Goal: Information Seeking & Learning: Learn about a topic

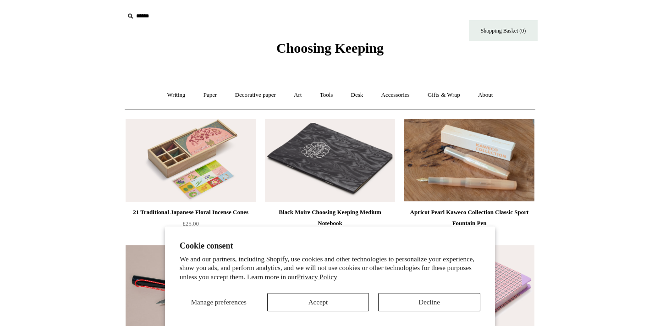
click at [333, 307] on button "Accept" at bounding box center [318, 302] width 102 height 18
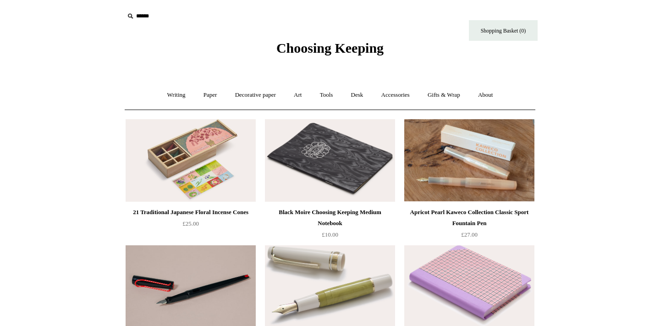
click at [137, 18] on input "text" at bounding box center [180, 16] width 113 height 17
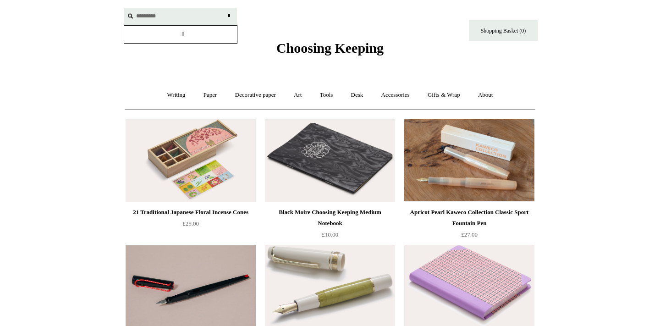
type input "*********"
click at [229, 16] on input "*" at bounding box center [228, 16] width 9 height 16
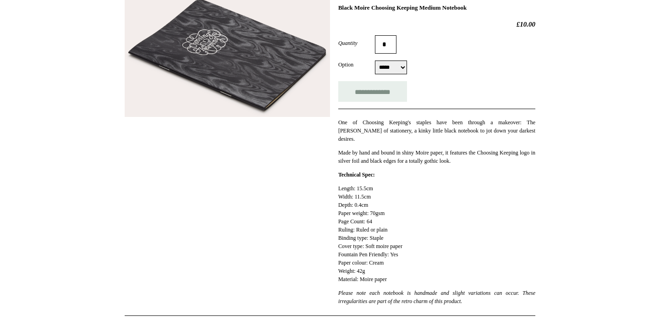
scroll to position [145, 0]
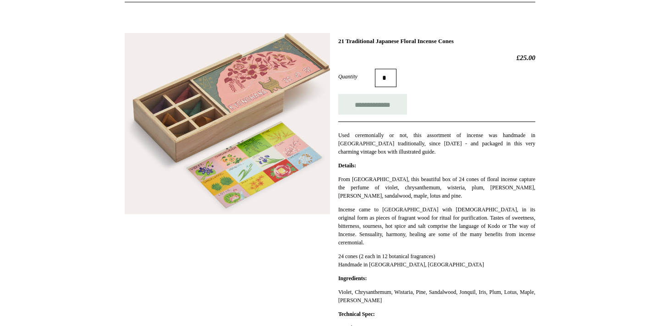
scroll to position [108, 0]
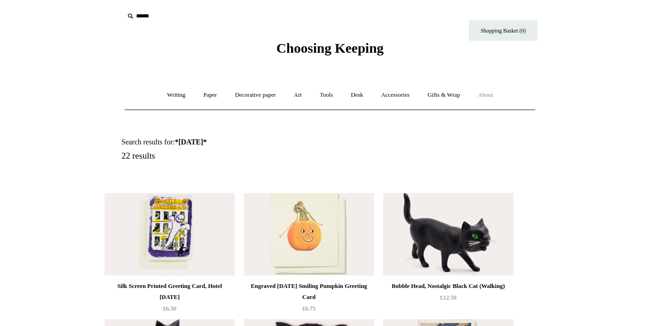
click at [498, 96] on link "About +" at bounding box center [486, 95] width 32 height 24
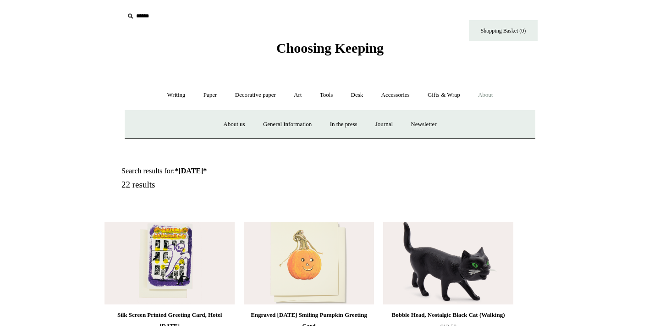
click at [498, 96] on link "About -" at bounding box center [486, 95] width 32 height 24
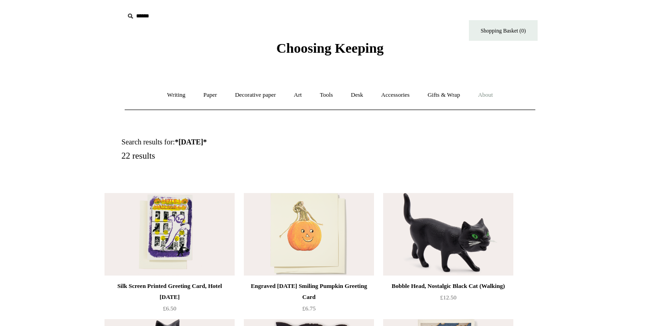
click at [487, 94] on link "About +" at bounding box center [486, 95] width 32 height 24
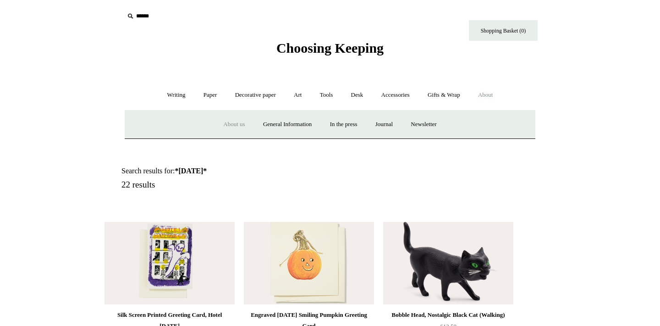
click at [230, 127] on link "About us" at bounding box center [234, 124] width 38 height 24
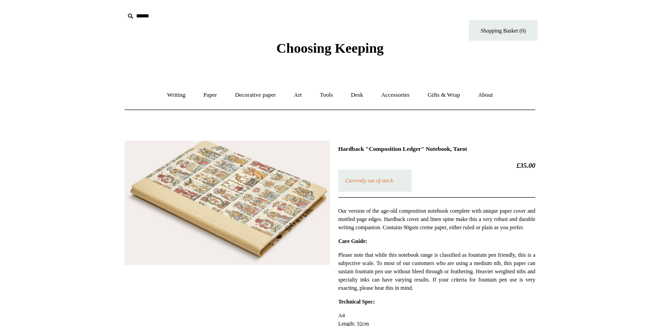
click at [267, 218] on img at bounding box center [227, 203] width 205 height 125
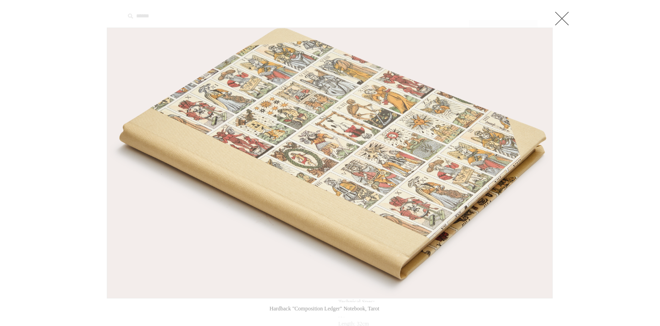
click at [568, 20] on link at bounding box center [562, 18] width 18 height 18
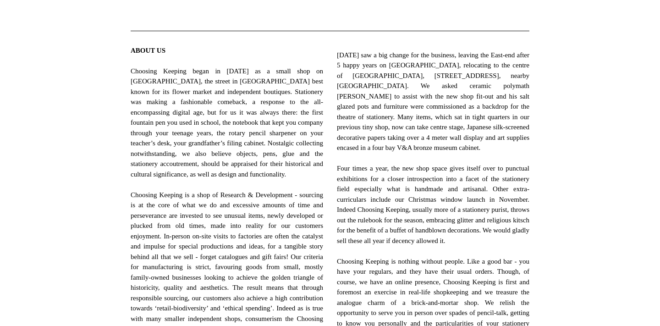
scroll to position [347, 0]
